Goal: Obtain resource: Obtain resource

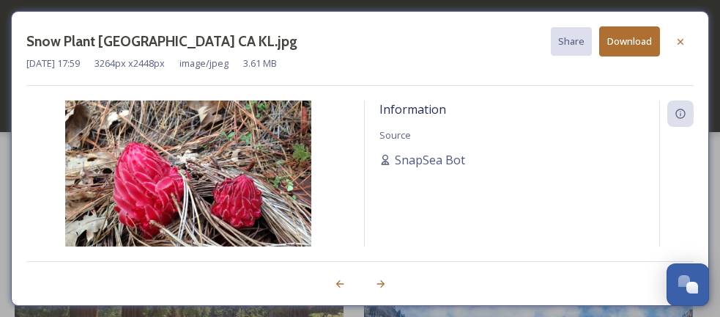
scroll to position [2931, 0]
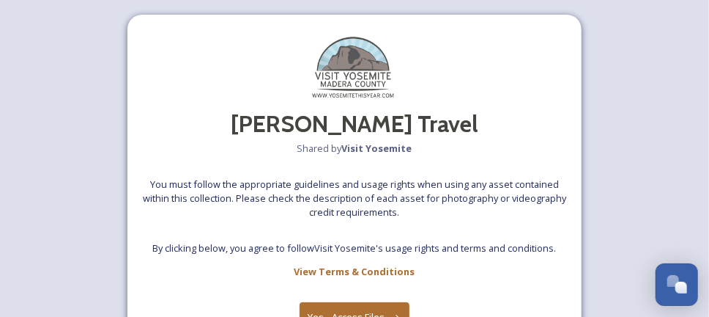
click at [332, 306] on button "Yes - Access Files" at bounding box center [355, 317] width 110 height 30
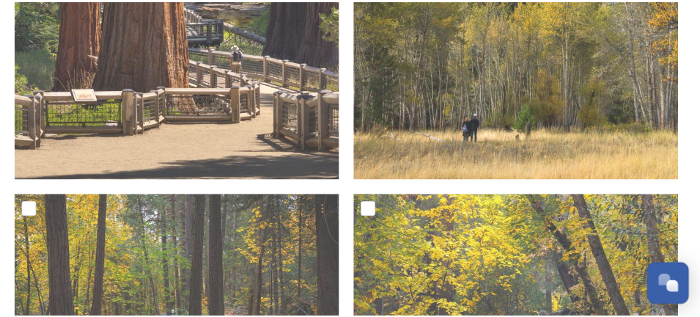
scroll to position [733, 0]
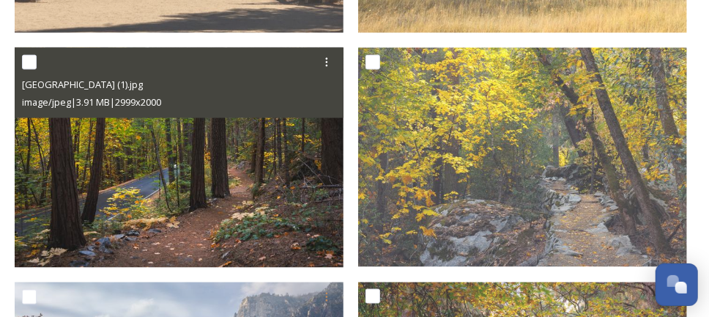
click at [232, 173] on img at bounding box center [179, 158] width 329 height 220
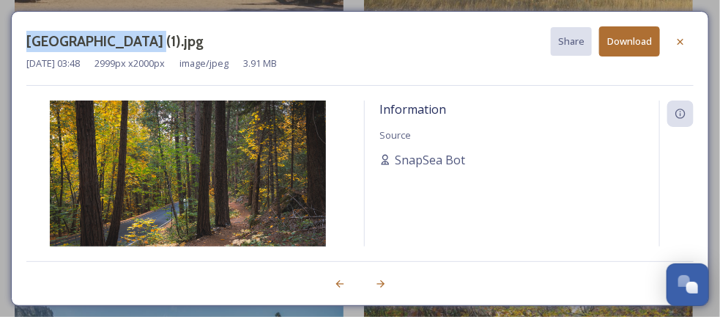
drag, startPoint x: 24, startPoint y: 40, endPoint x: 144, endPoint y: 45, distance: 119.6
click at [144, 45] on div "[GEOGRAPHIC_DATA] (1).jpg Share Download [DATE] 03:48 2999 px x 2000 px image/j…" at bounding box center [360, 158] width 698 height 295
copy h3 "[GEOGRAPHIC_DATA]"
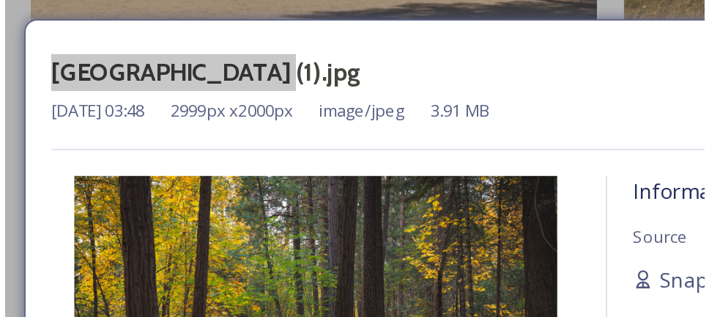
scroll to position [697, 0]
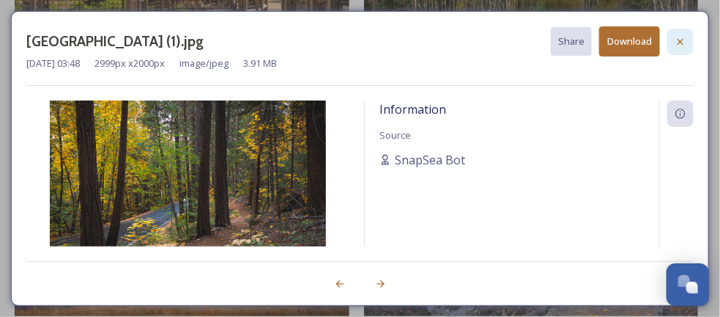
click at [682, 37] on icon at bounding box center [681, 42] width 12 height 12
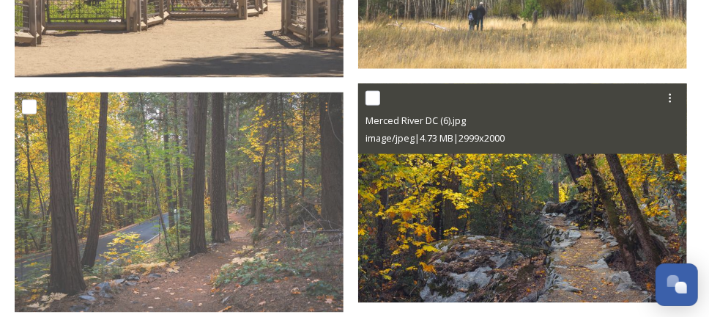
click at [459, 218] on img at bounding box center [522, 194] width 329 height 220
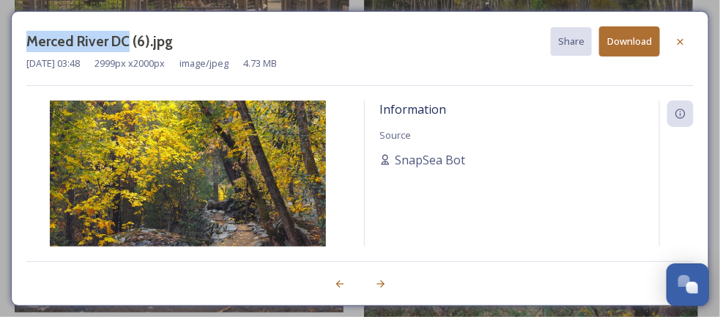
drag, startPoint x: 23, startPoint y: 40, endPoint x: 125, endPoint y: 43, distance: 102.6
click at [125, 43] on div "Merced River DC (6).jpg Share Download Dec 05 2023 03:48 2999 px x 2000 px imag…" at bounding box center [360, 158] width 698 height 295
copy h3 "Merced River DC"
click at [683, 40] on icon at bounding box center [681, 42] width 12 height 12
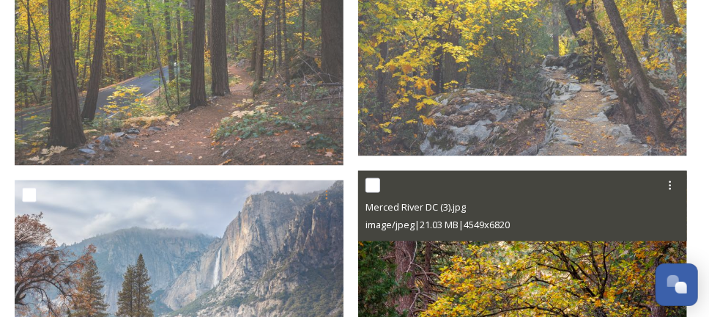
scroll to position [697, 0]
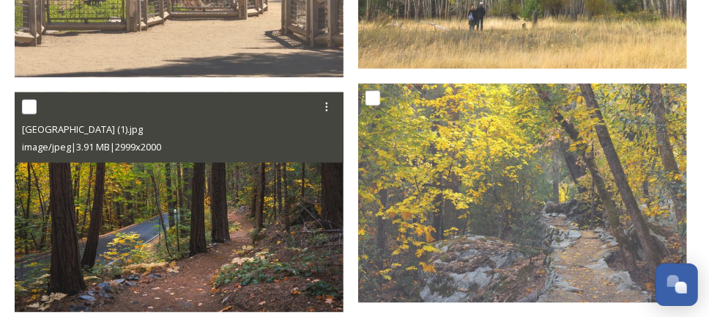
click at [240, 213] on img at bounding box center [179, 202] width 329 height 220
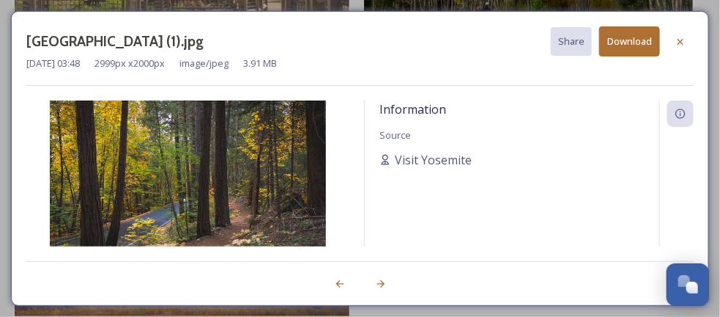
click at [679, 36] on icon at bounding box center [681, 42] width 12 height 12
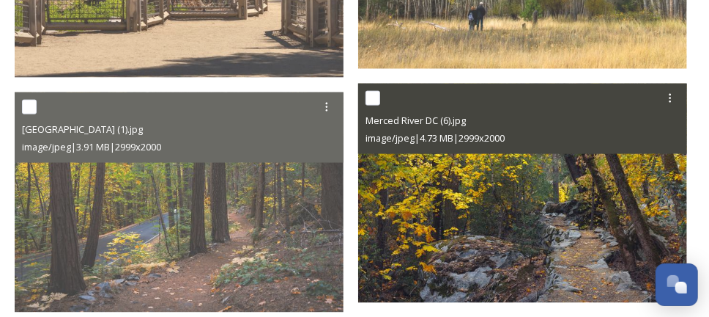
click at [518, 171] on img at bounding box center [522, 194] width 329 height 220
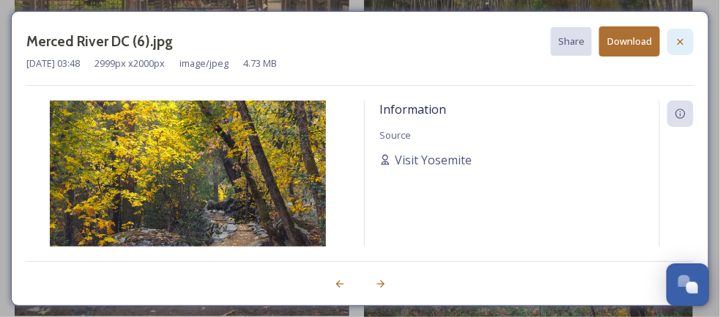
click at [677, 45] on icon at bounding box center [681, 42] width 12 height 12
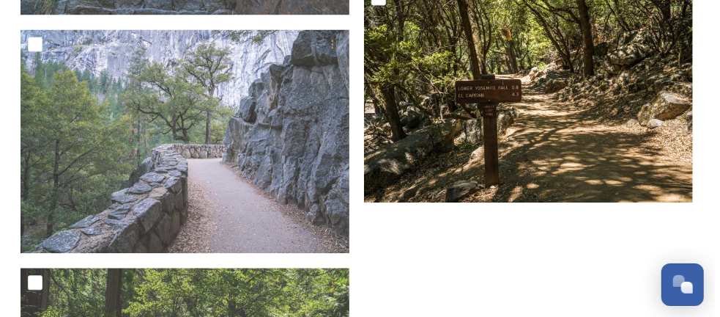
scroll to position [3207, 0]
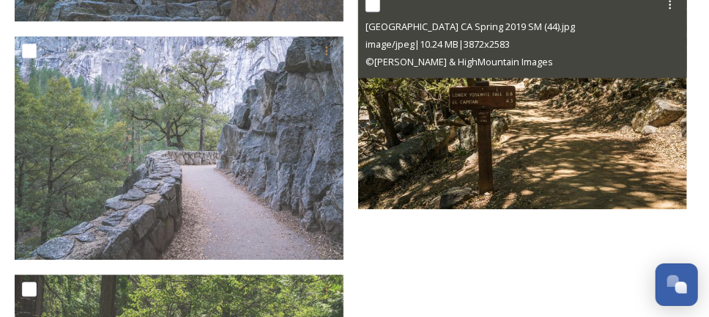
click at [551, 137] on img at bounding box center [522, 100] width 329 height 220
